Goal: Navigation & Orientation: Find specific page/section

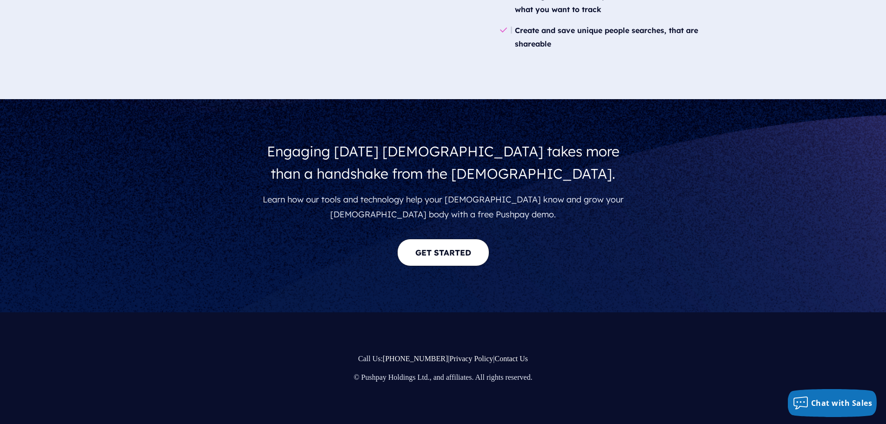
scroll to position [1677, 0]
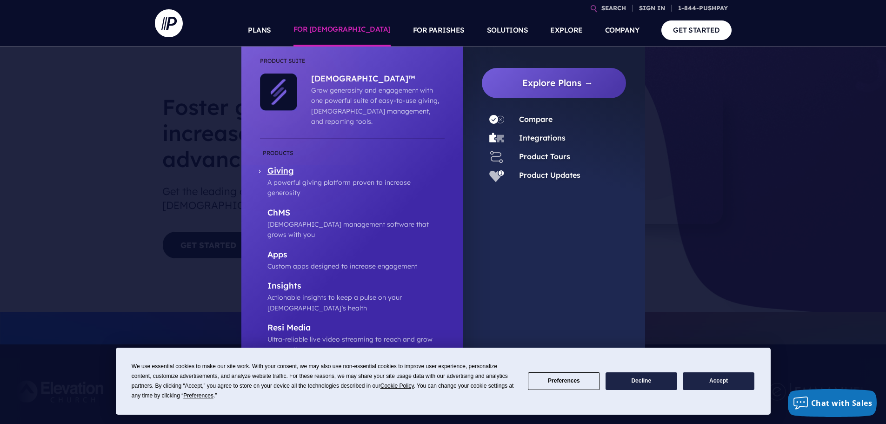
click at [281, 166] on p "Giving" at bounding box center [355, 172] width 177 height 12
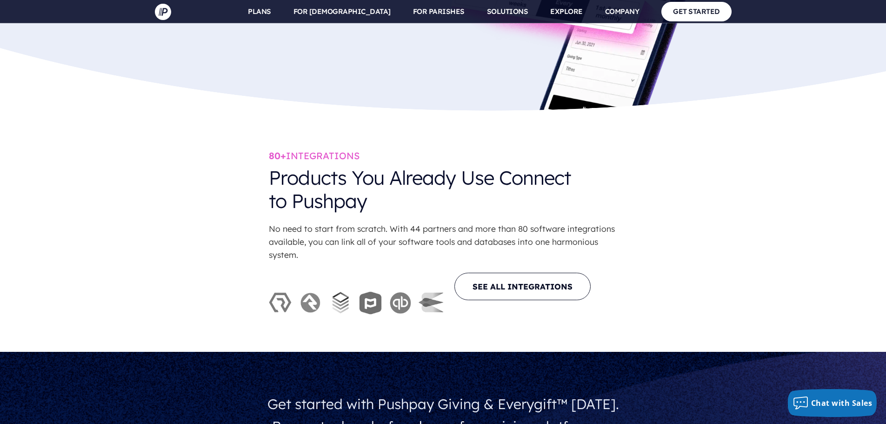
scroll to position [2651, 0]
